Goal: Transaction & Acquisition: Purchase product/service

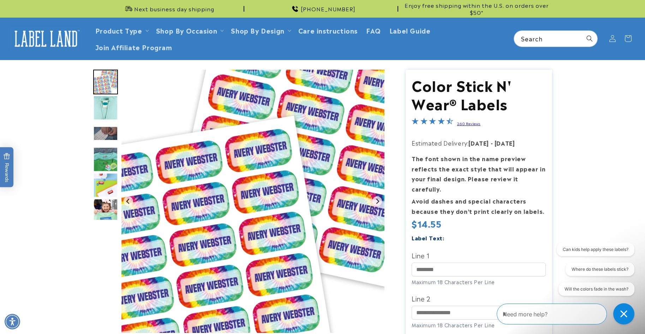
click at [107, 104] on img "Go to slide 2" at bounding box center [105, 107] width 25 height 25
